Goal: Task Accomplishment & Management: Manage account settings

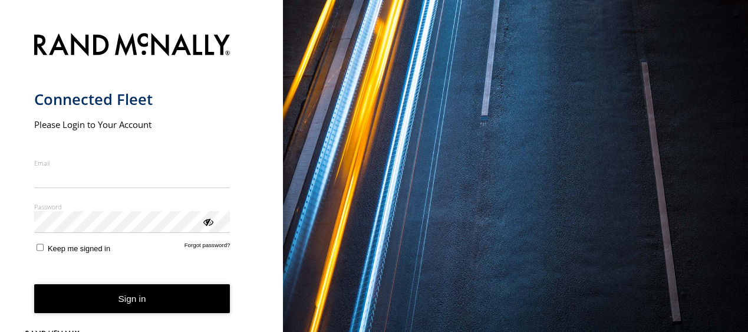
click at [129, 171] on input "Email" at bounding box center [132, 177] width 196 height 21
type input "**********"
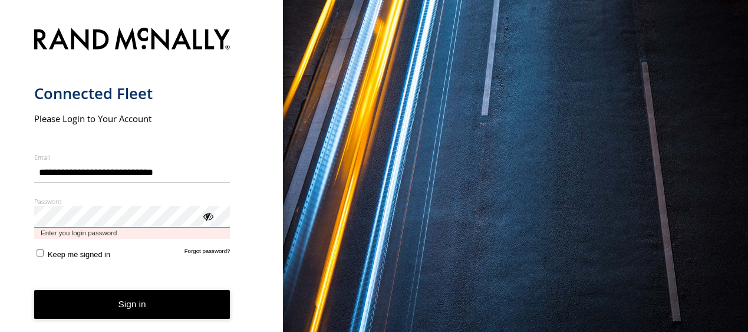
click at [137, 232] on div "Password Enter you login password" at bounding box center [132, 218] width 196 height 42
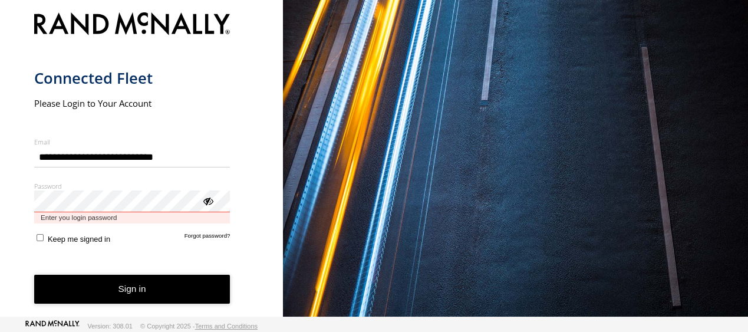
scroll to position [10, 0]
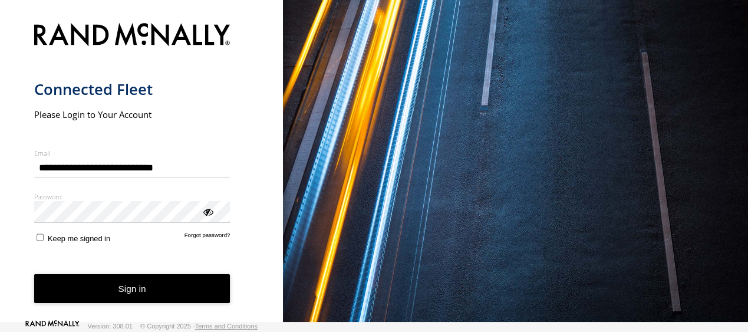
click at [36, 234] on label "Keep me signed in" at bounding box center [72, 237] width 76 height 11
click at [127, 291] on button "Sign in" at bounding box center [132, 288] width 196 height 29
